Goal: Task Accomplishment & Management: Complete application form

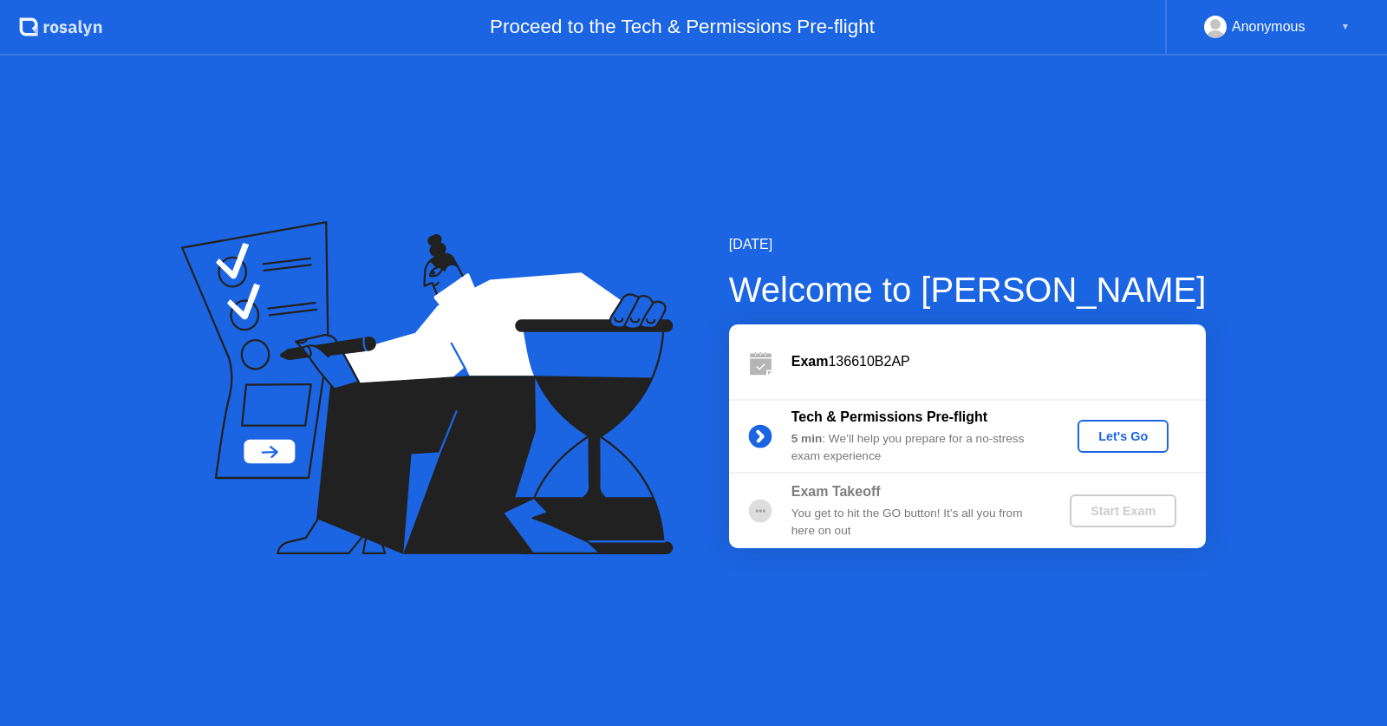
click at [1131, 438] on div "Let's Go" at bounding box center [1123, 436] width 77 height 14
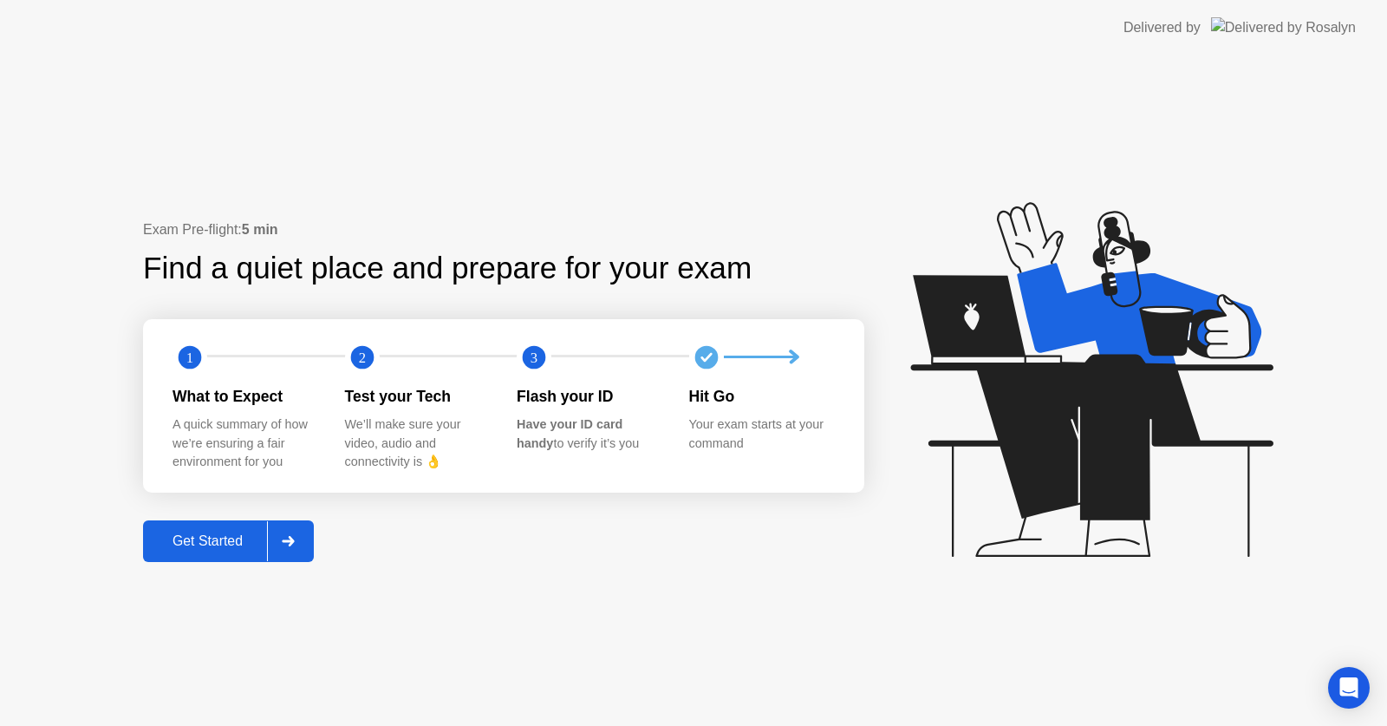
click at [292, 543] on icon at bounding box center [288, 541] width 13 height 10
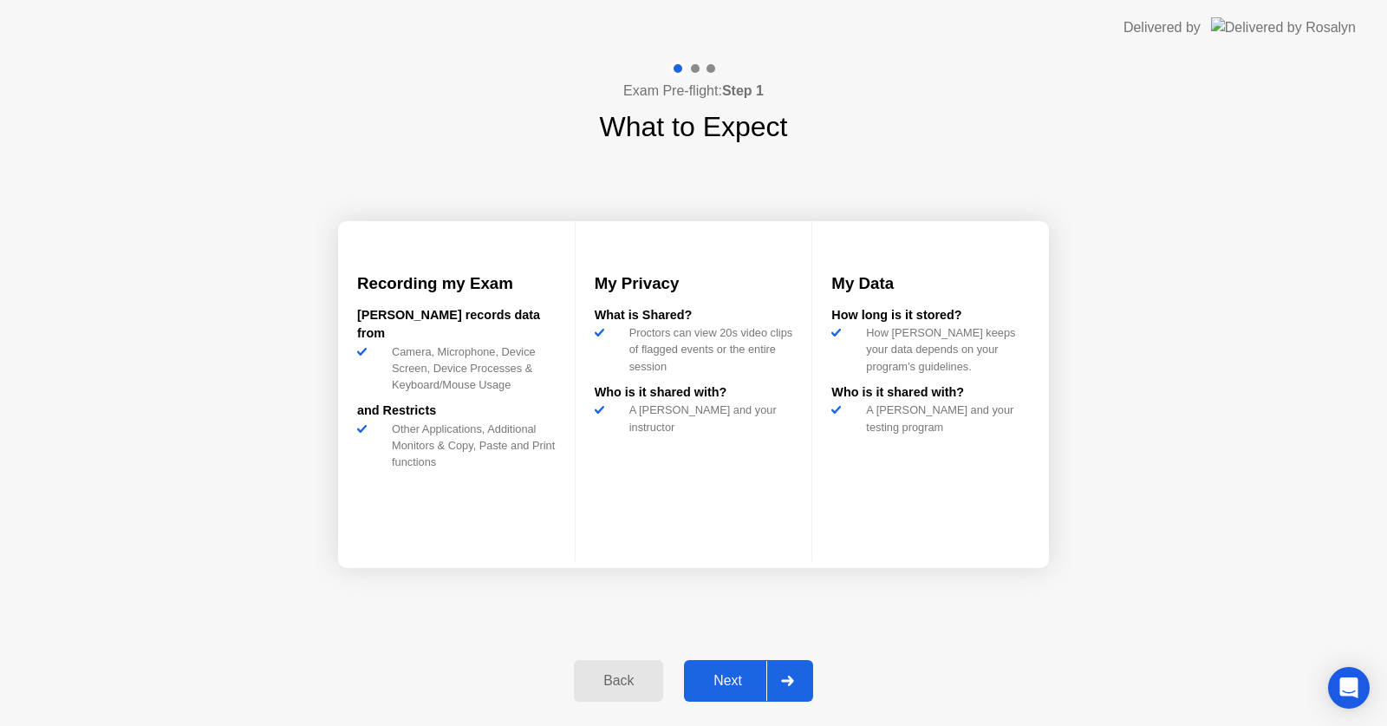
click at [804, 675] on div at bounding box center [787, 681] width 42 height 40
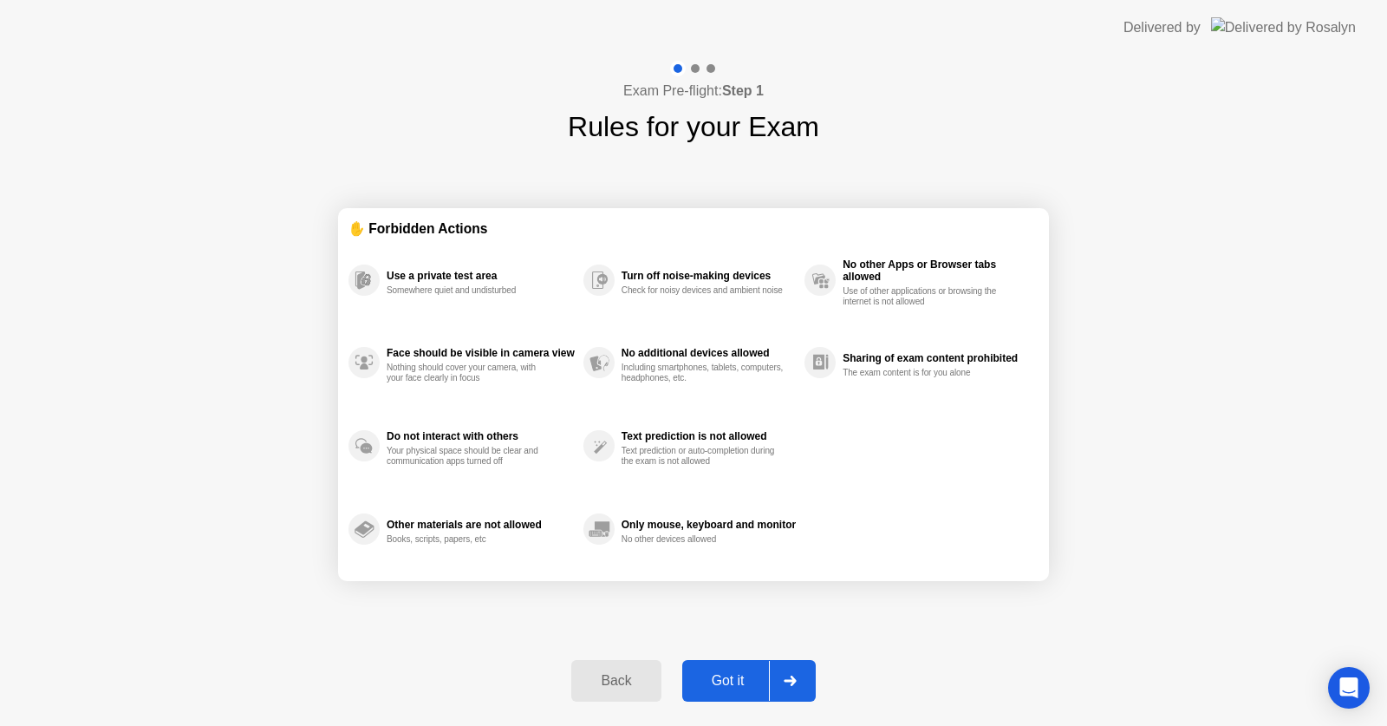
click at [803, 675] on div at bounding box center [790, 681] width 42 height 40
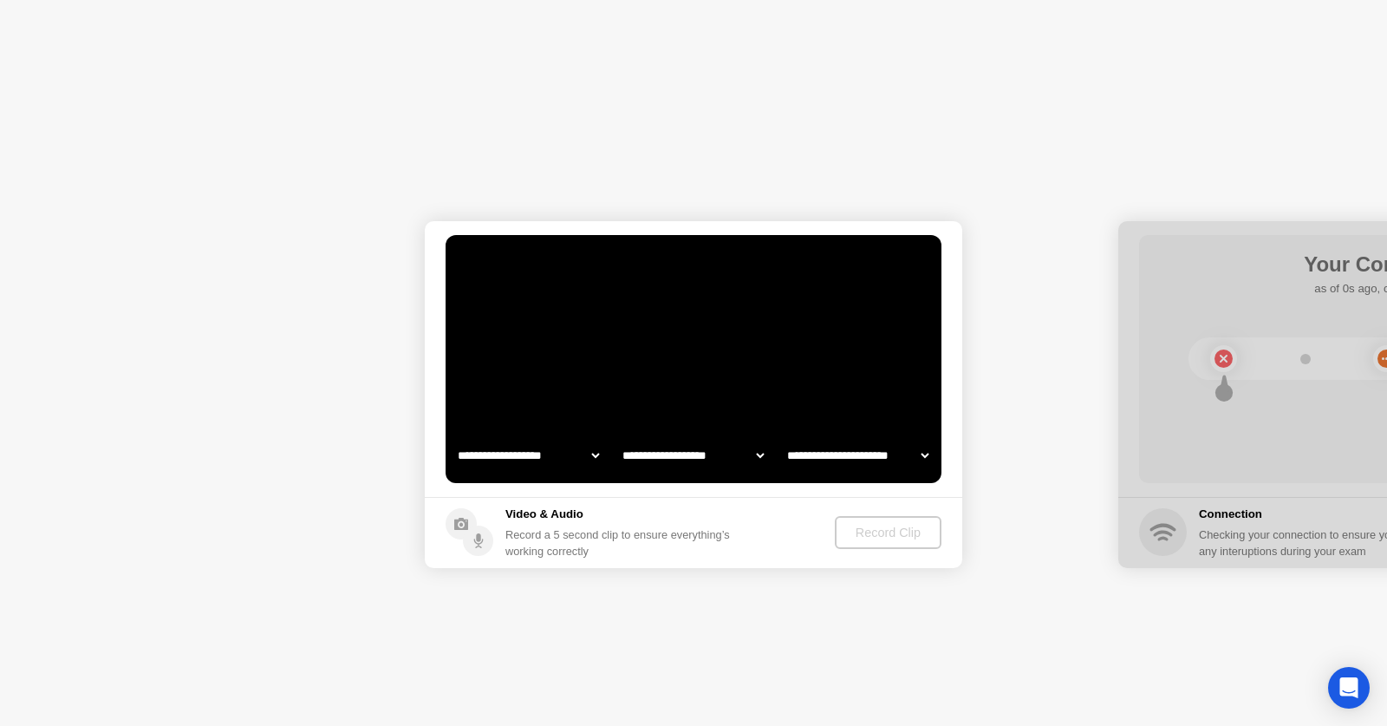
select select "**********"
select select "*******"
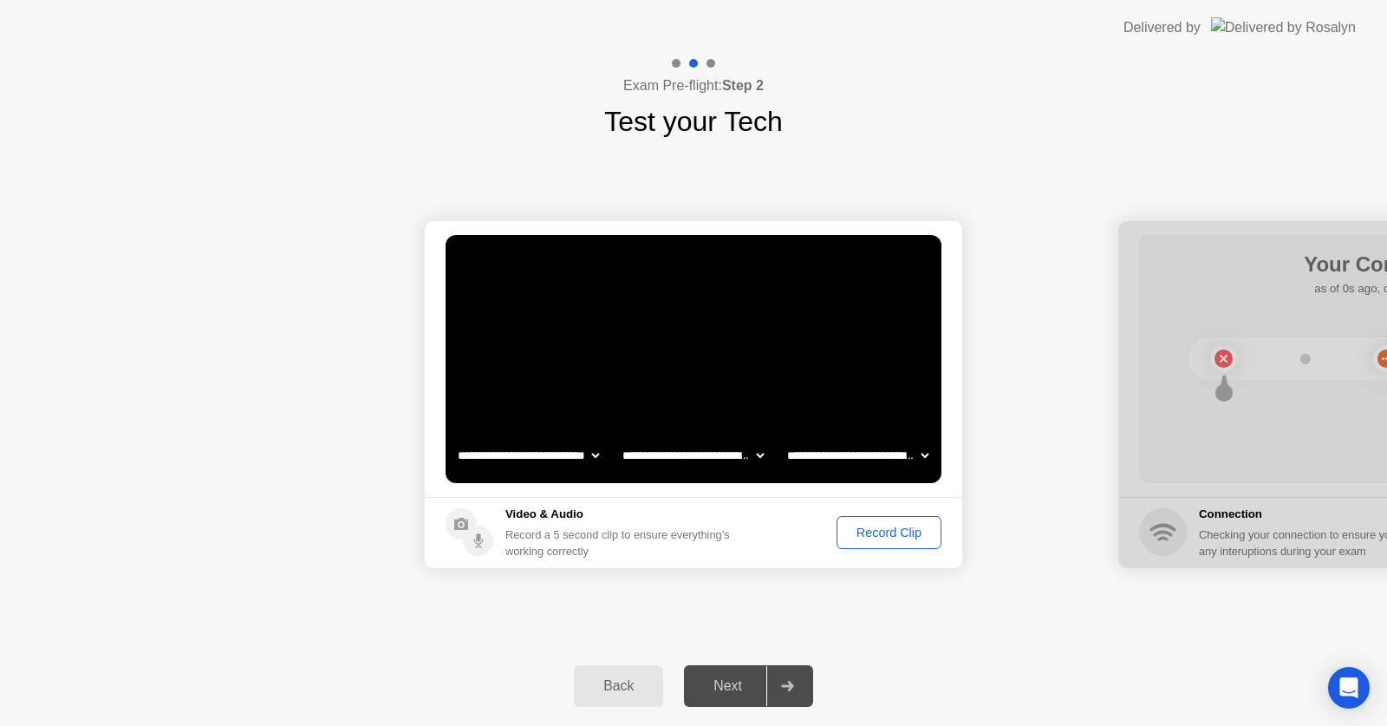
click at [862, 536] on div "Record Clip" at bounding box center [889, 532] width 93 height 14
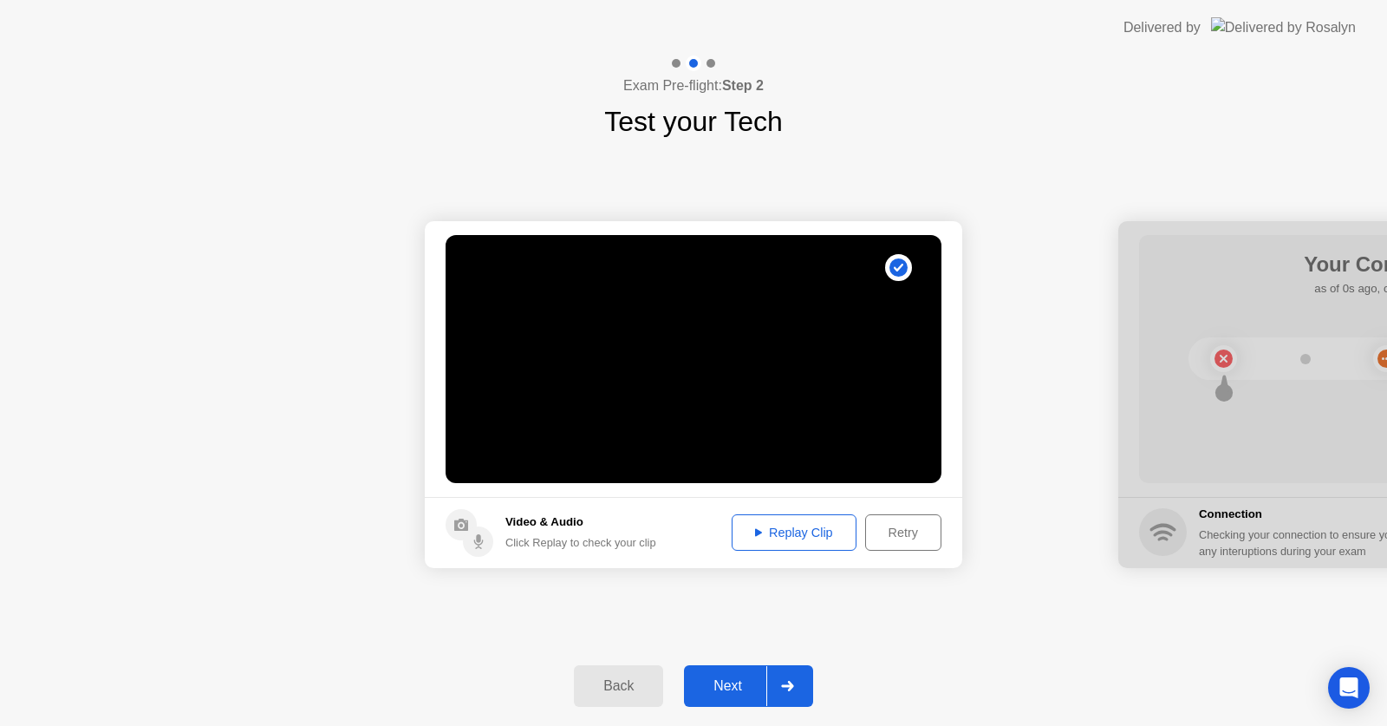
click at [900, 549] on button "Retry" at bounding box center [903, 532] width 76 height 36
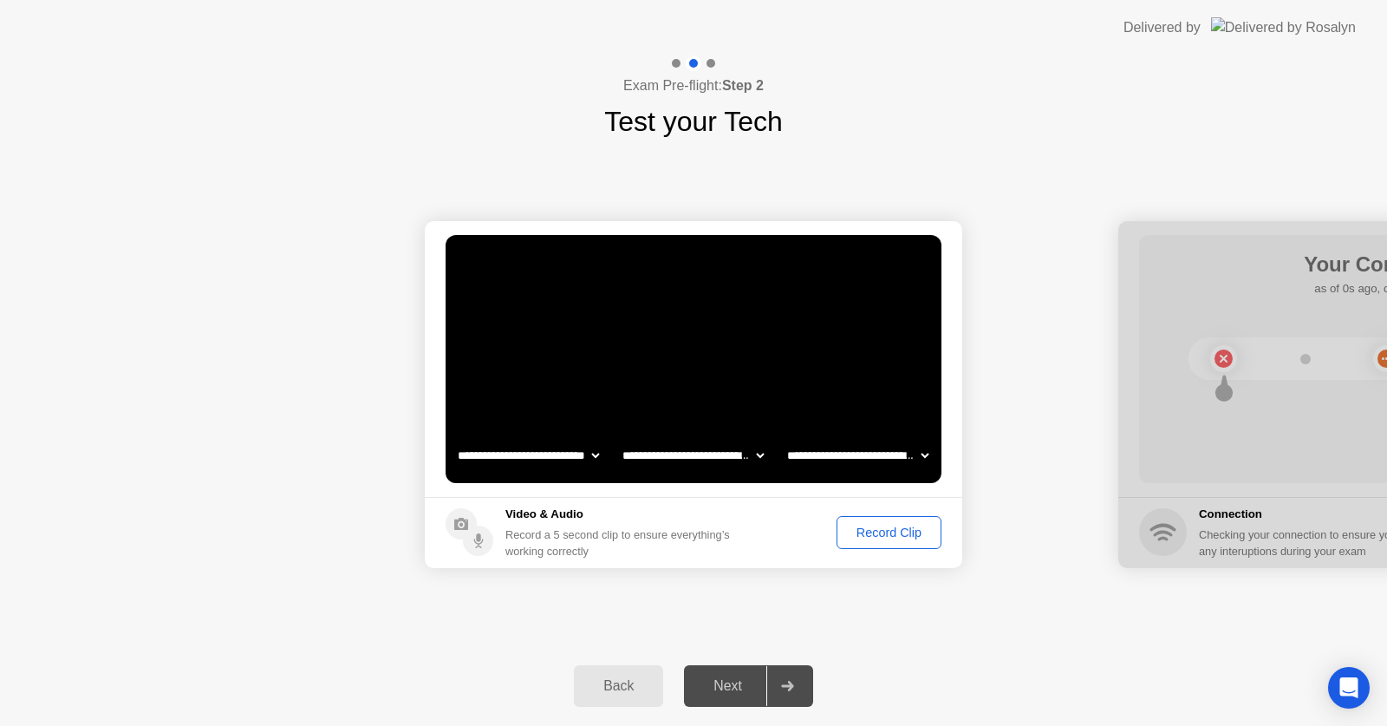
click at [893, 515] on footer "Video & Audio Record a 5 second clip to ensure everything’s working correctly R…" at bounding box center [694, 532] width 538 height 71
click at [892, 530] on div "Record Clip" at bounding box center [889, 532] width 93 height 14
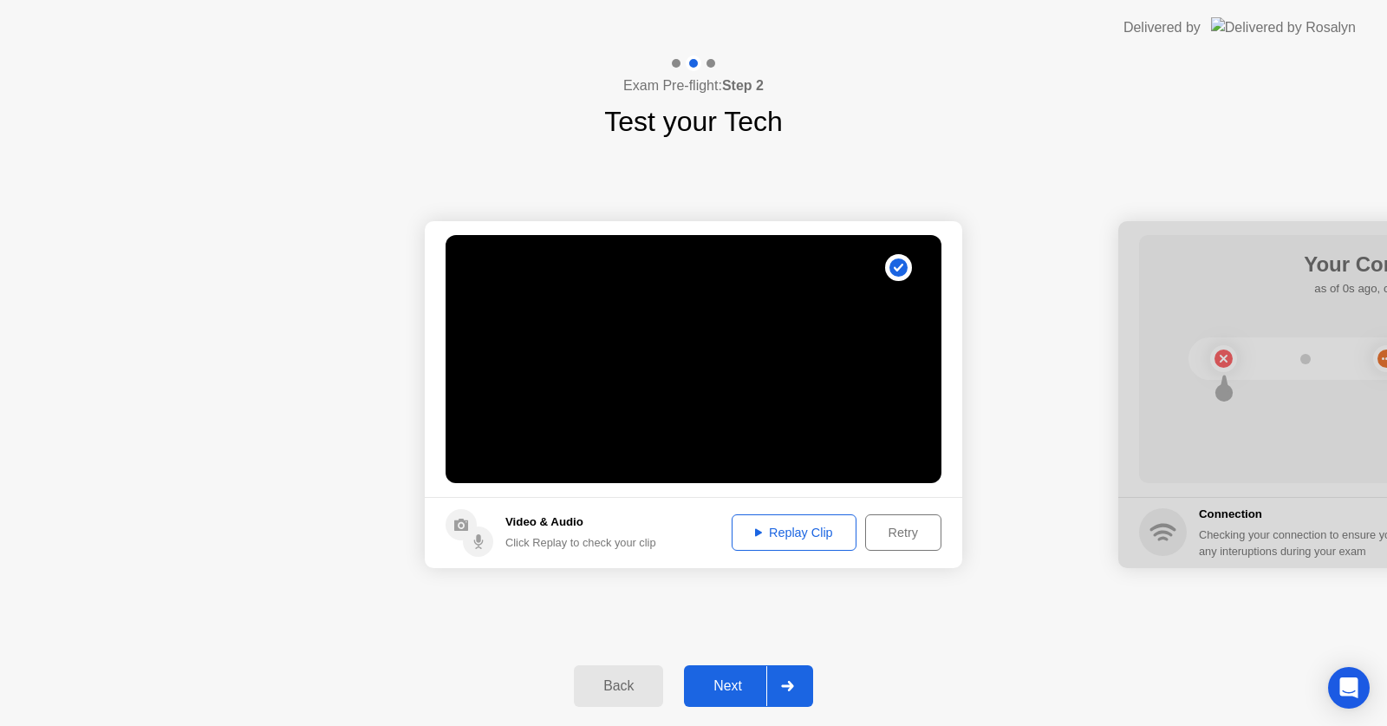
click at [828, 533] on div "Replay Clip" at bounding box center [794, 532] width 113 height 14
click at [779, 675] on div at bounding box center [787, 686] width 42 height 40
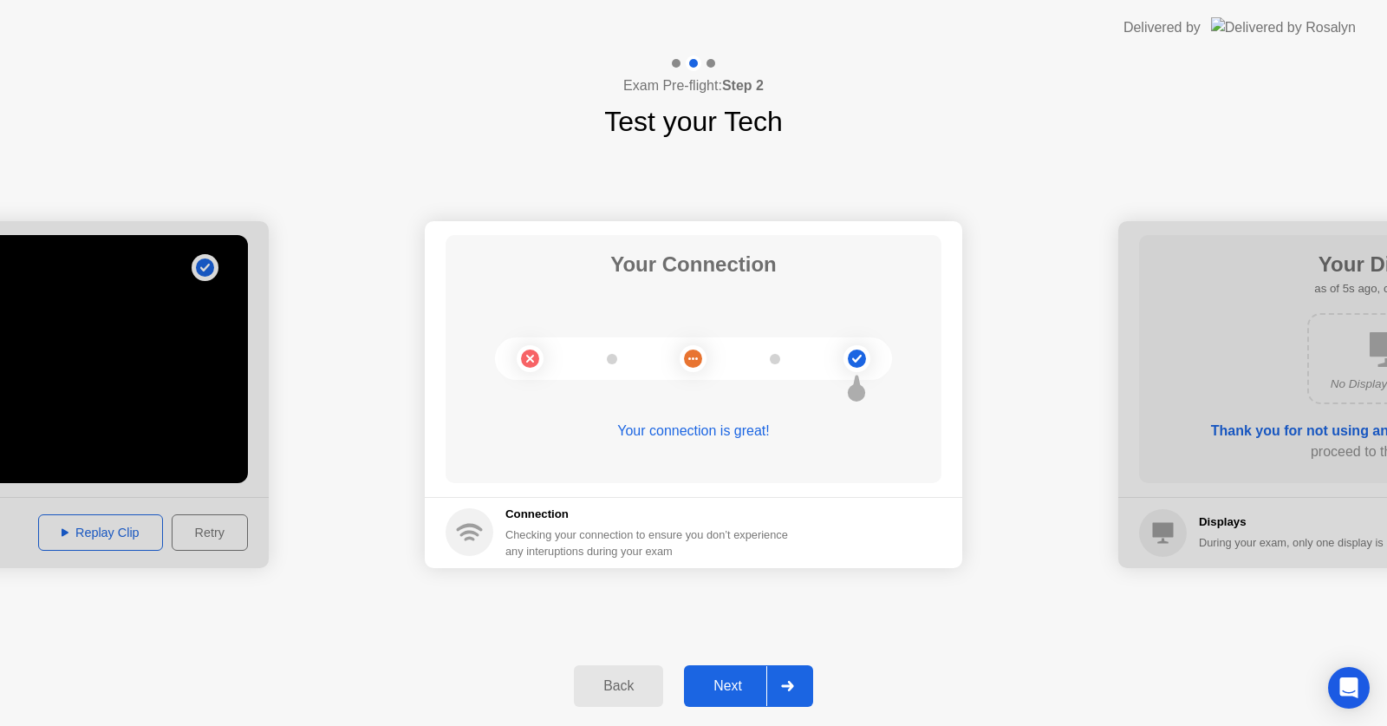
click at [797, 678] on div at bounding box center [787, 686] width 42 height 40
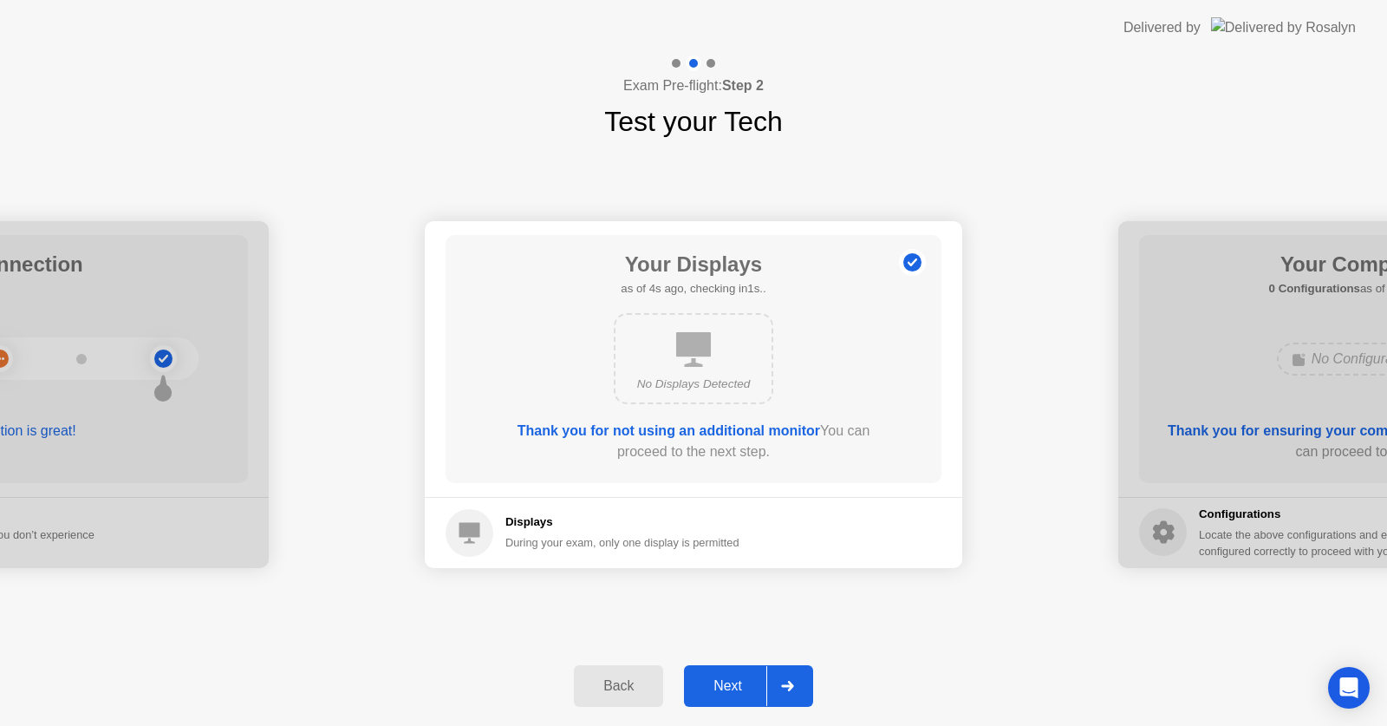
click at [791, 681] on icon at bounding box center [787, 686] width 12 height 10
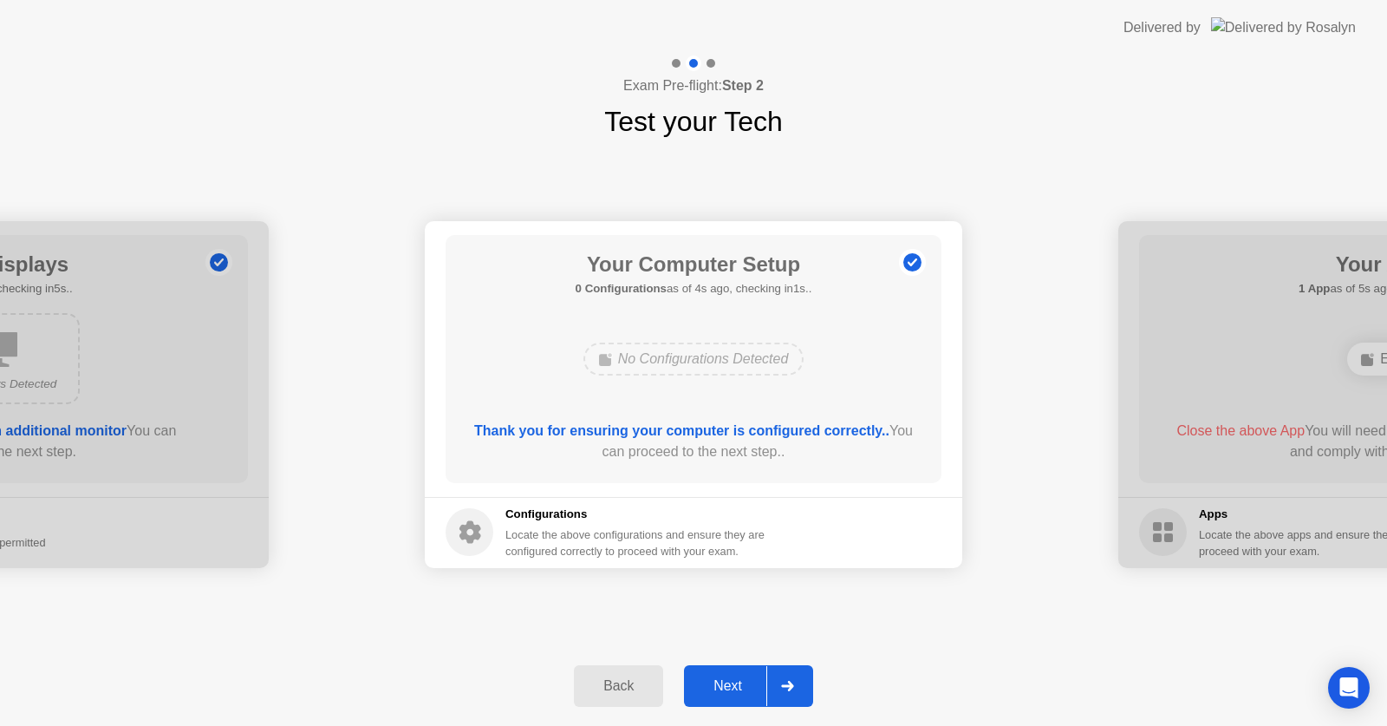
click at [789, 684] on icon at bounding box center [787, 686] width 13 height 10
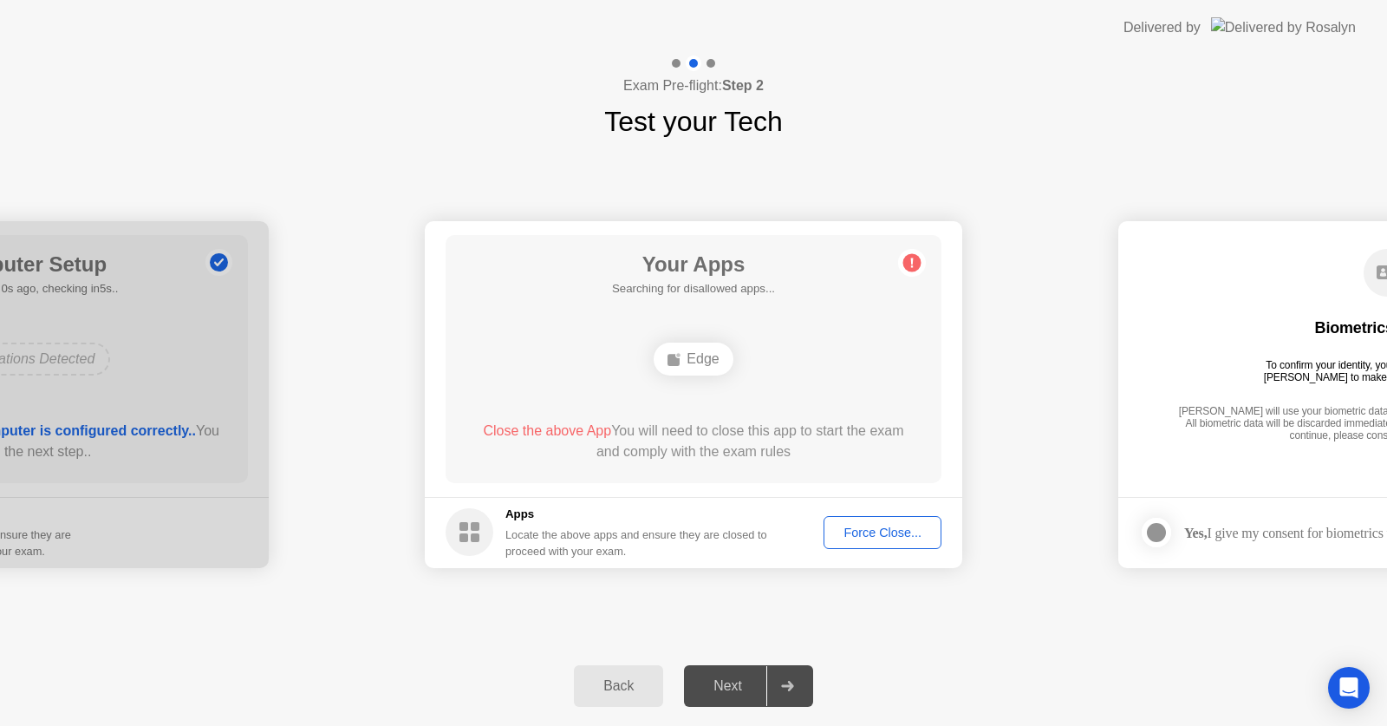
click at [877, 539] on div "Force Close..." at bounding box center [883, 532] width 106 height 14
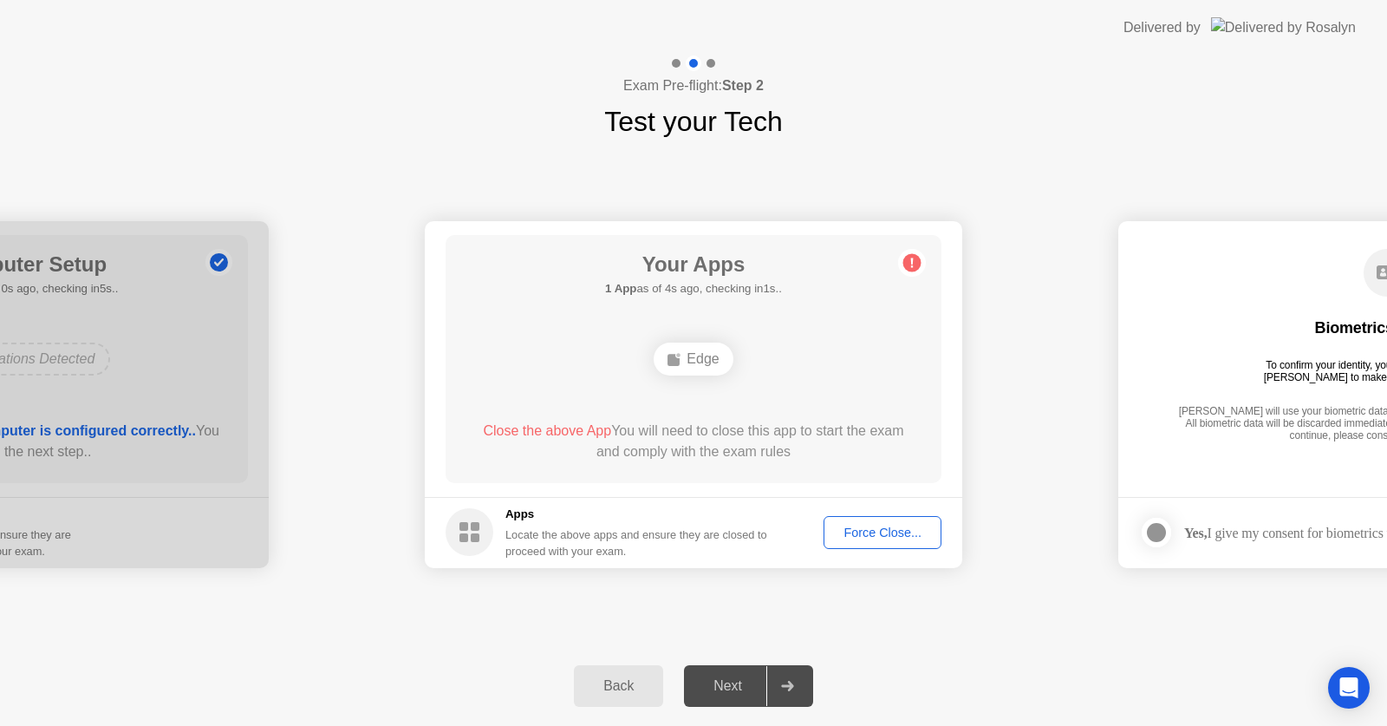
click at [864, 531] on div "Force Close..." at bounding box center [883, 532] width 106 height 14
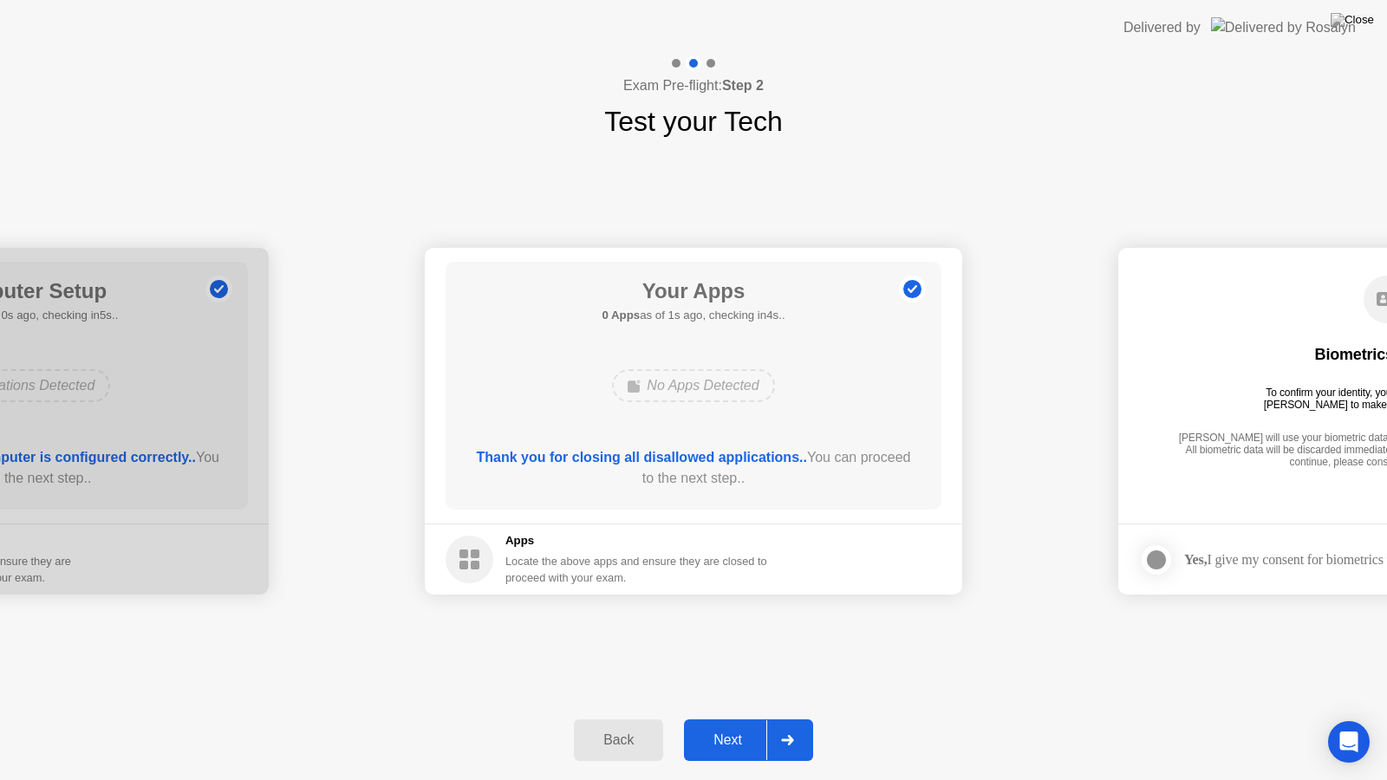
click at [790, 725] on icon at bounding box center [787, 740] width 12 height 10
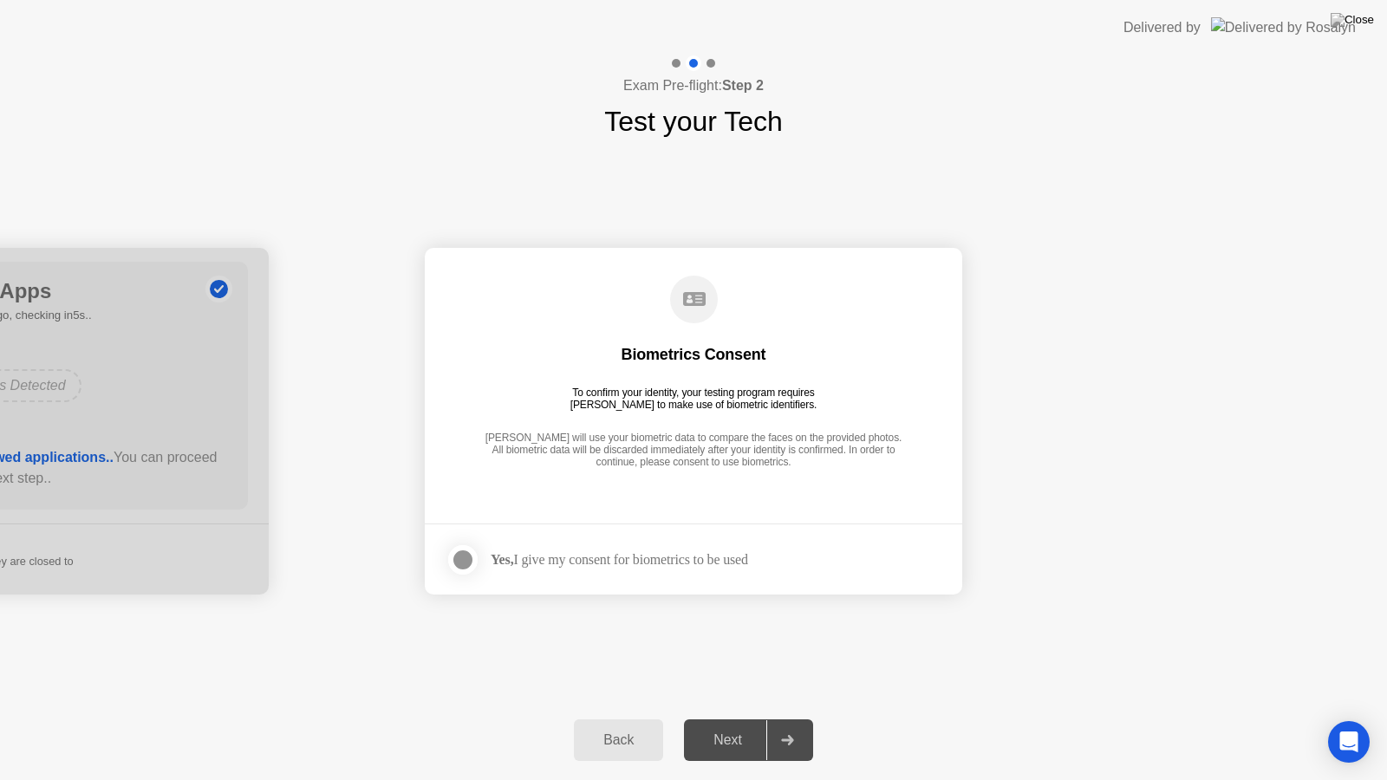
click at [458, 566] on div at bounding box center [463, 560] width 21 height 21
click at [777, 725] on div at bounding box center [787, 741] width 42 height 40
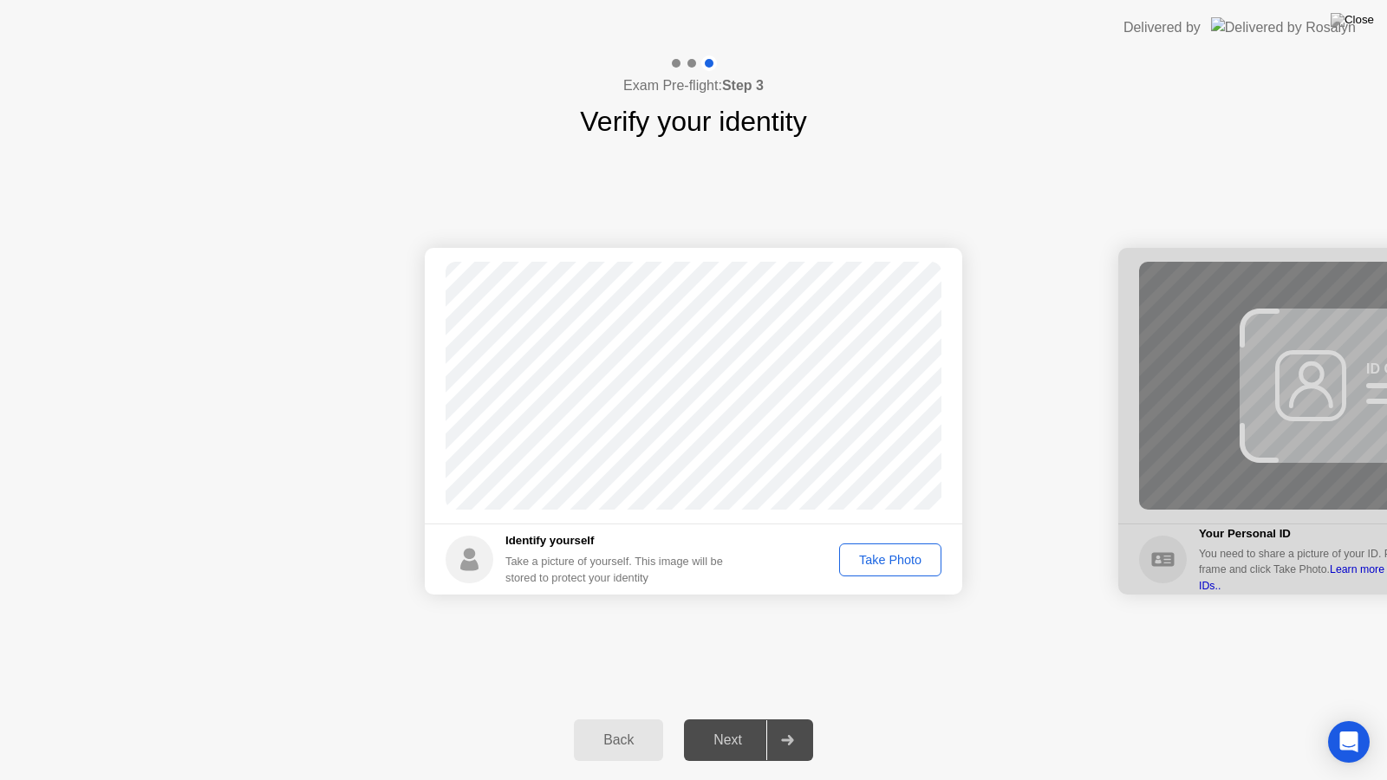
click at [906, 558] on div "Take Photo" at bounding box center [890, 560] width 90 height 14
click at [786, 725] on div at bounding box center [787, 741] width 42 height 40
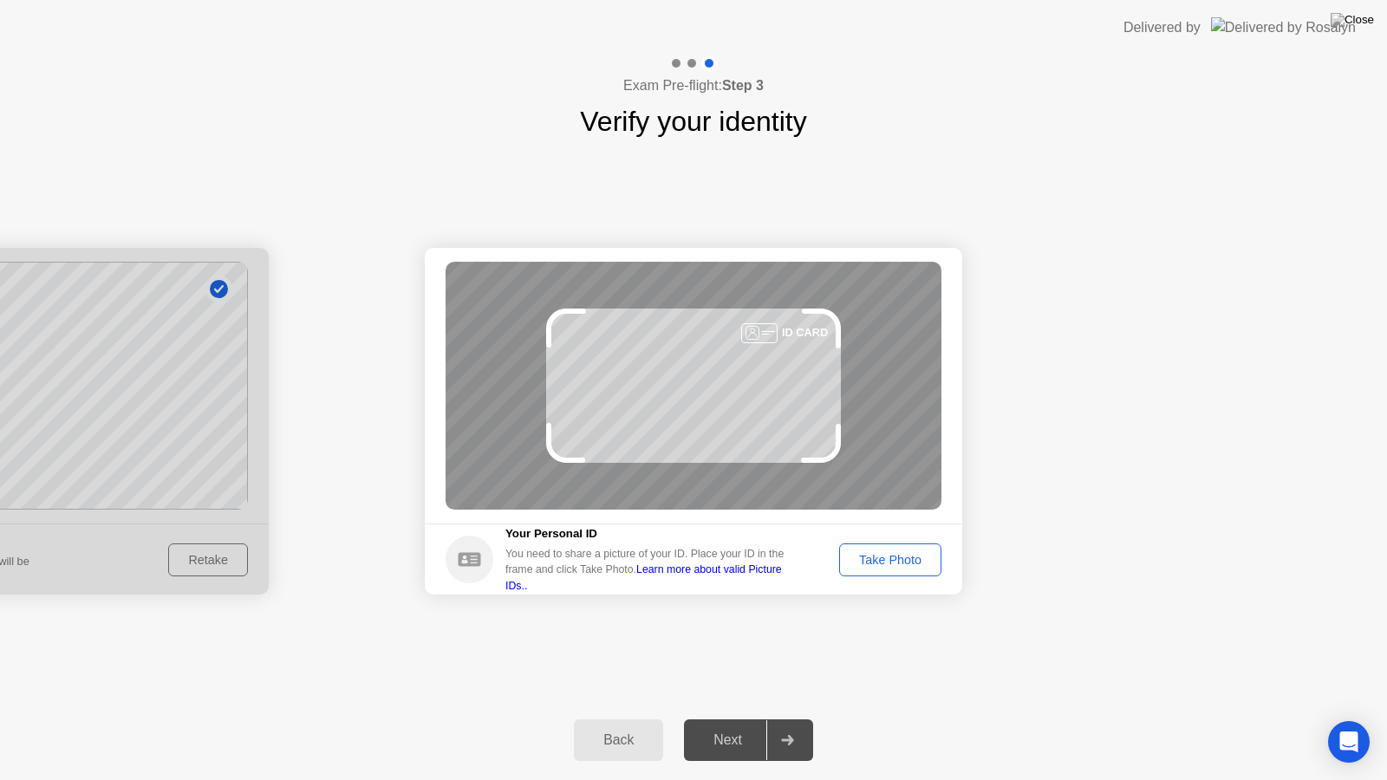
click at [877, 558] on div "Take Photo" at bounding box center [890, 560] width 90 height 14
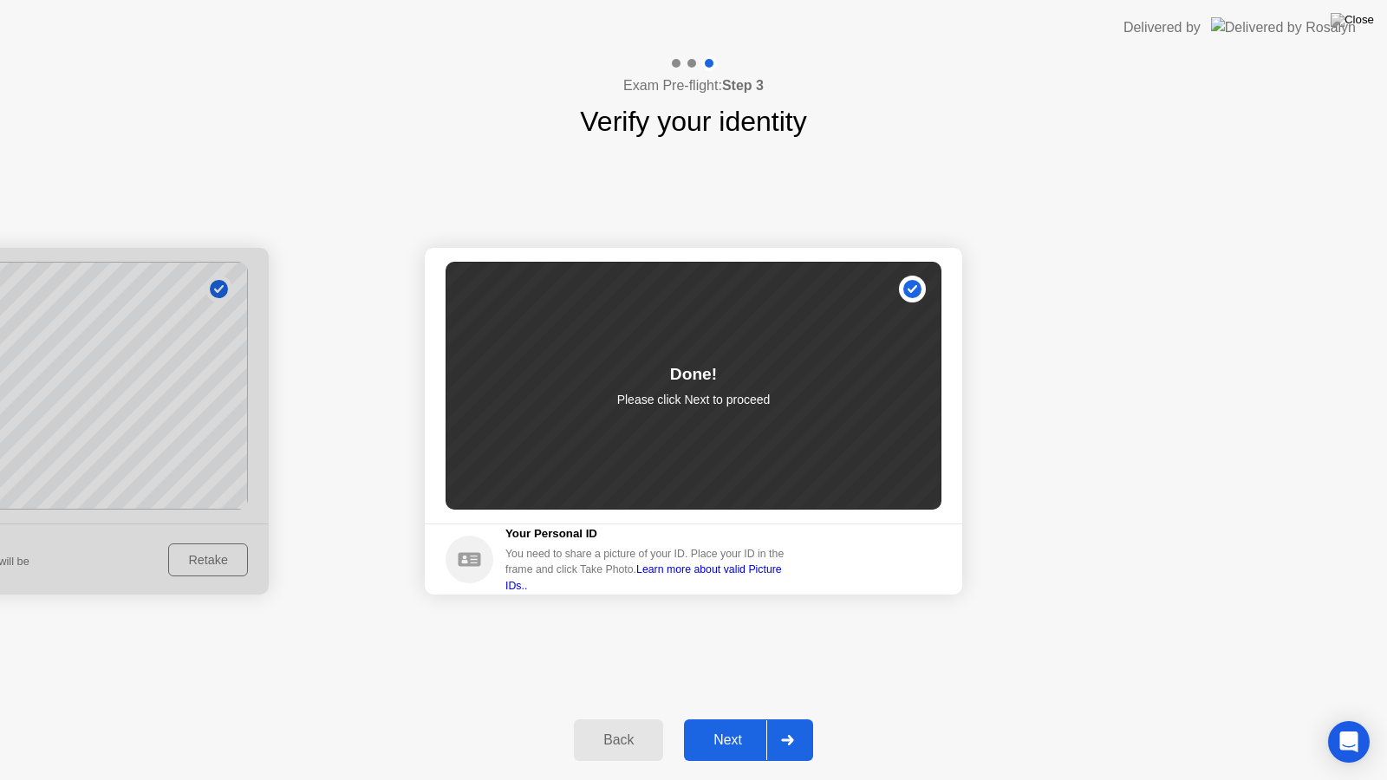
click at [786, 721] on div at bounding box center [787, 741] width 42 height 40
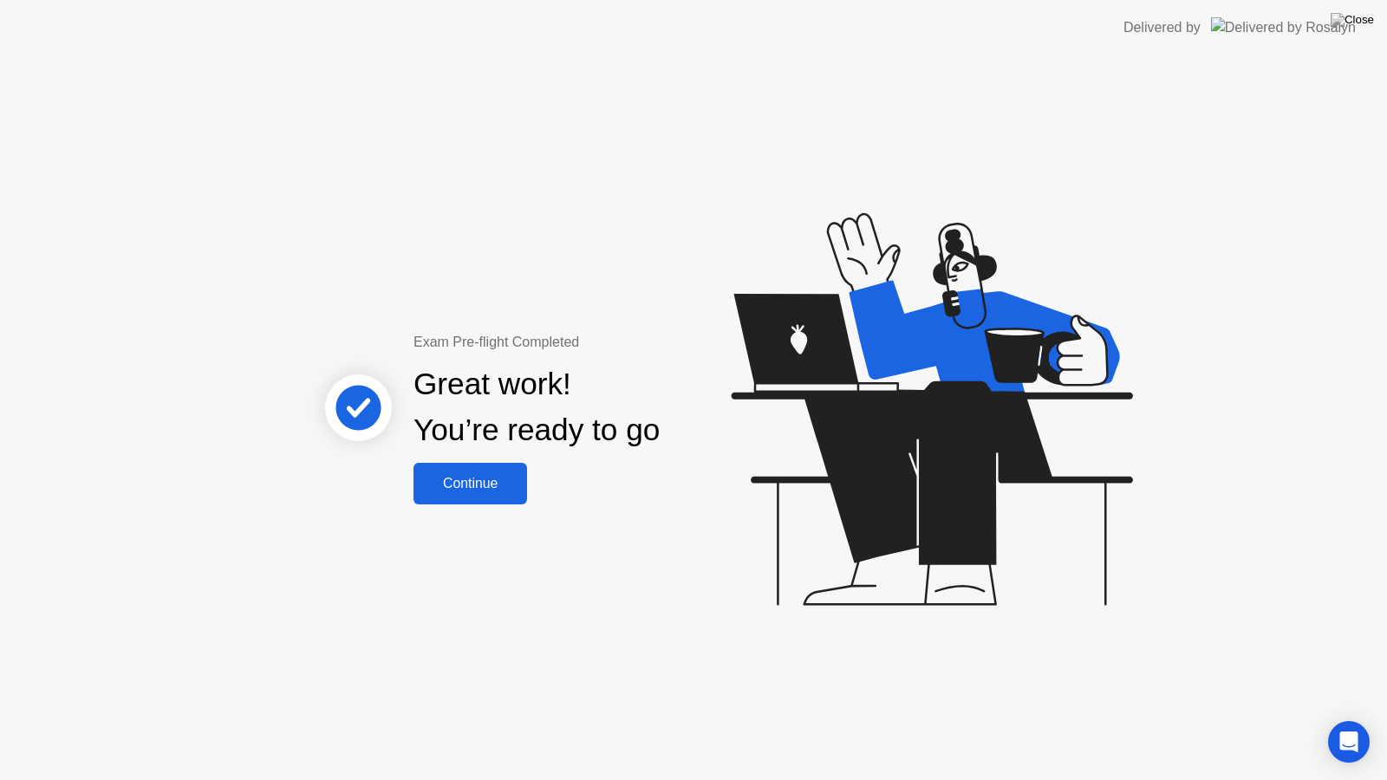
click at [449, 494] on button "Continue" at bounding box center [471, 484] width 114 height 42
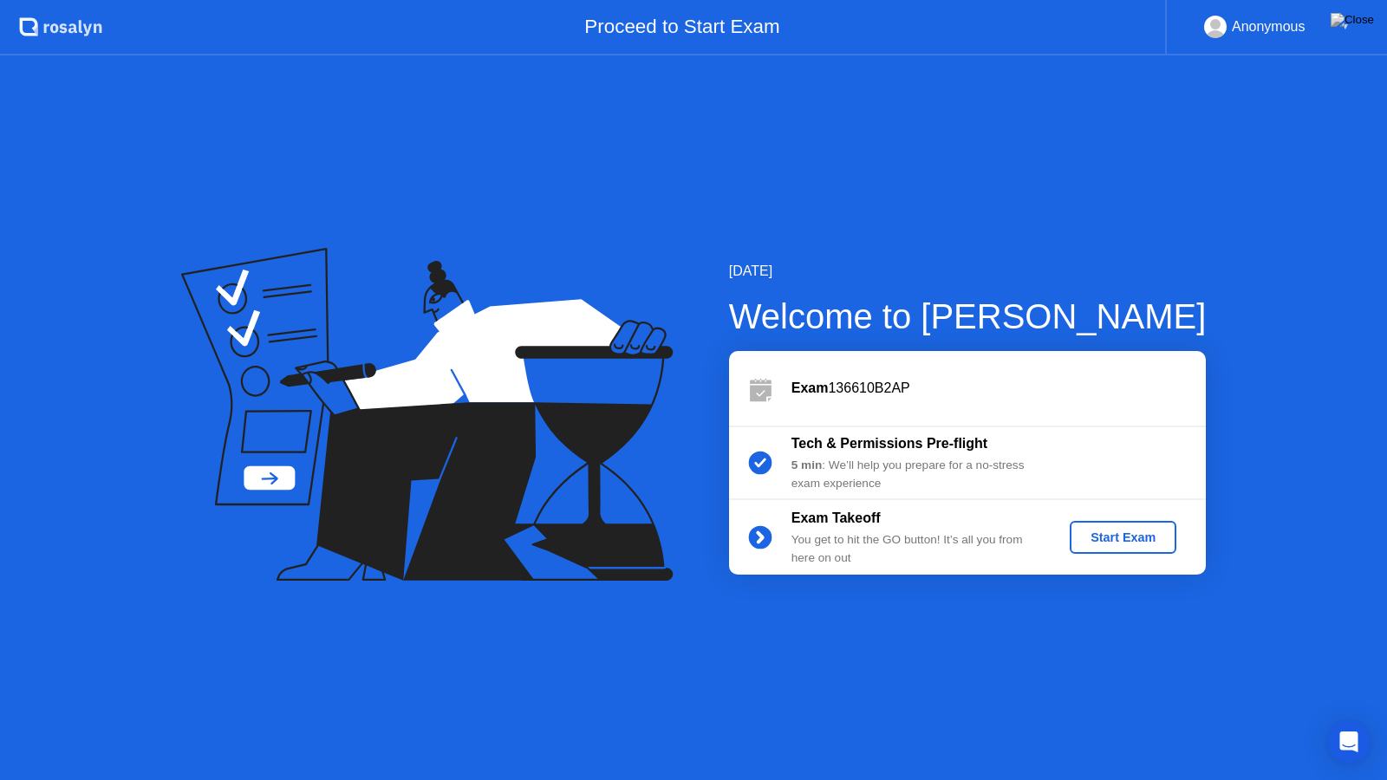
click at [1099, 524] on button "Start Exam" at bounding box center [1123, 537] width 107 height 33
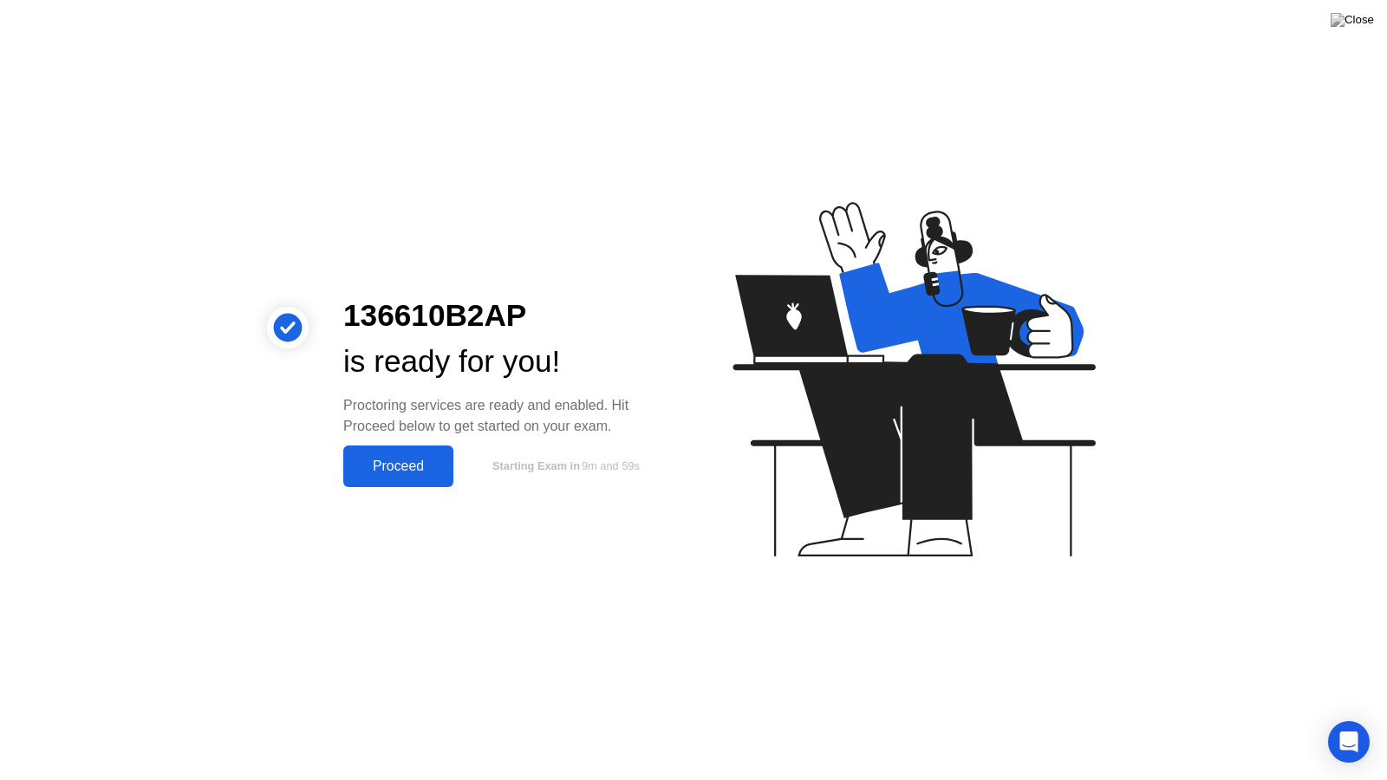
click at [407, 474] on div "Proceed" at bounding box center [399, 467] width 100 height 16
